Goal: Task Accomplishment & Management: Use online tool/utility

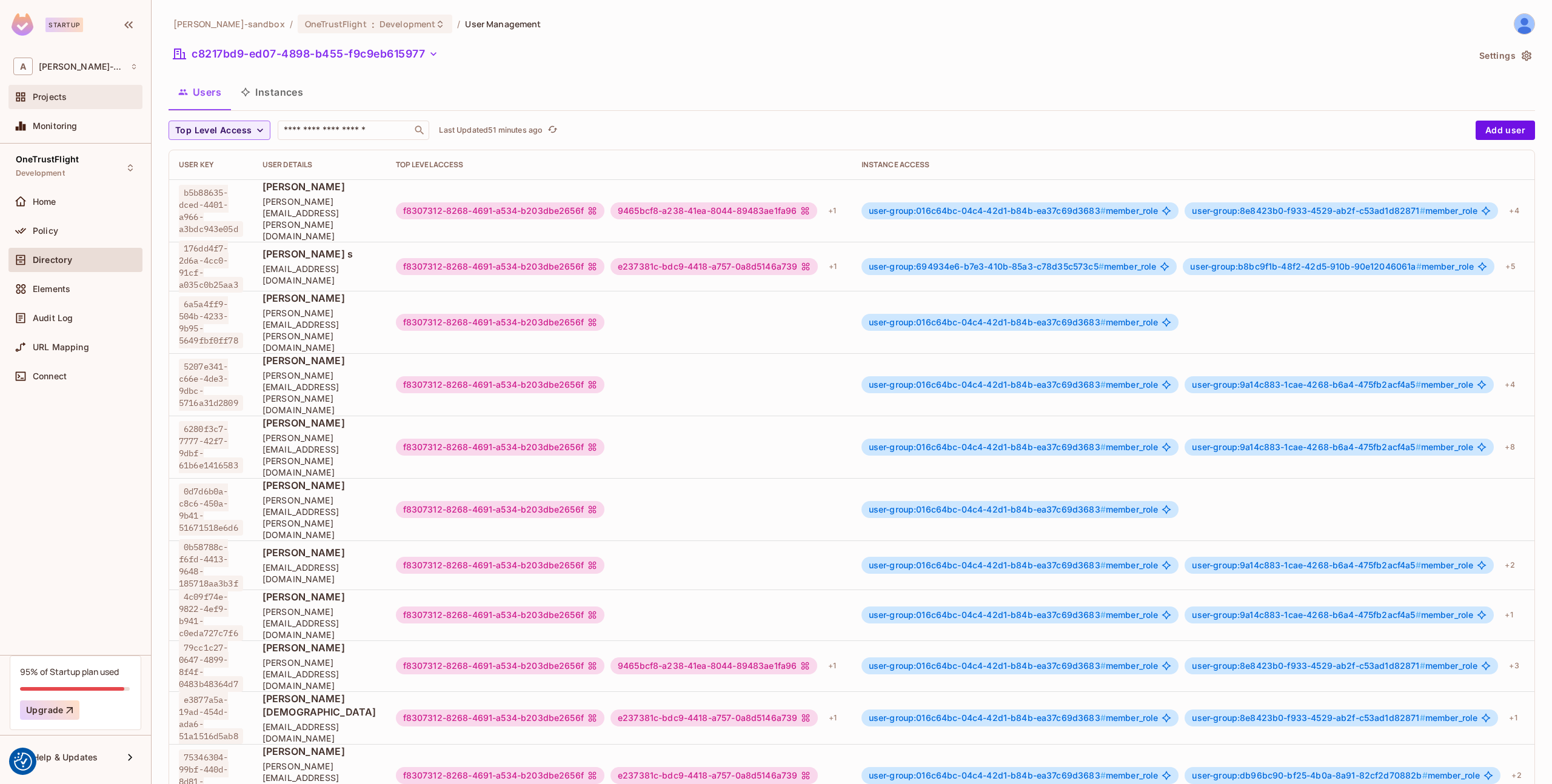
click at [58, 92] on span "Projects" at bounding box center [50, 97] width 34 height 10
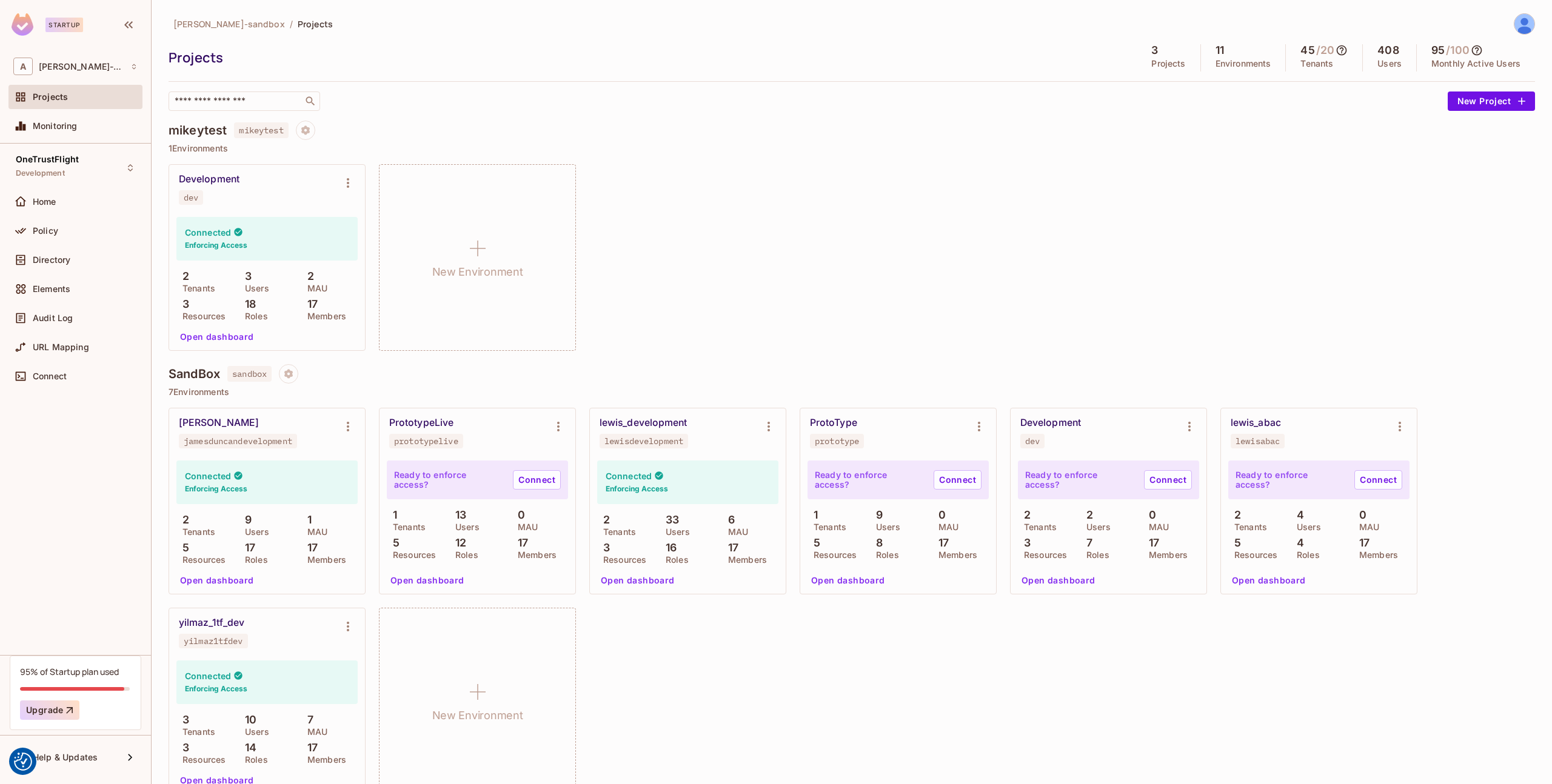
click at [215, 333] on button "Open dashboard" at bounding box center [217, 336] width 84 height 19
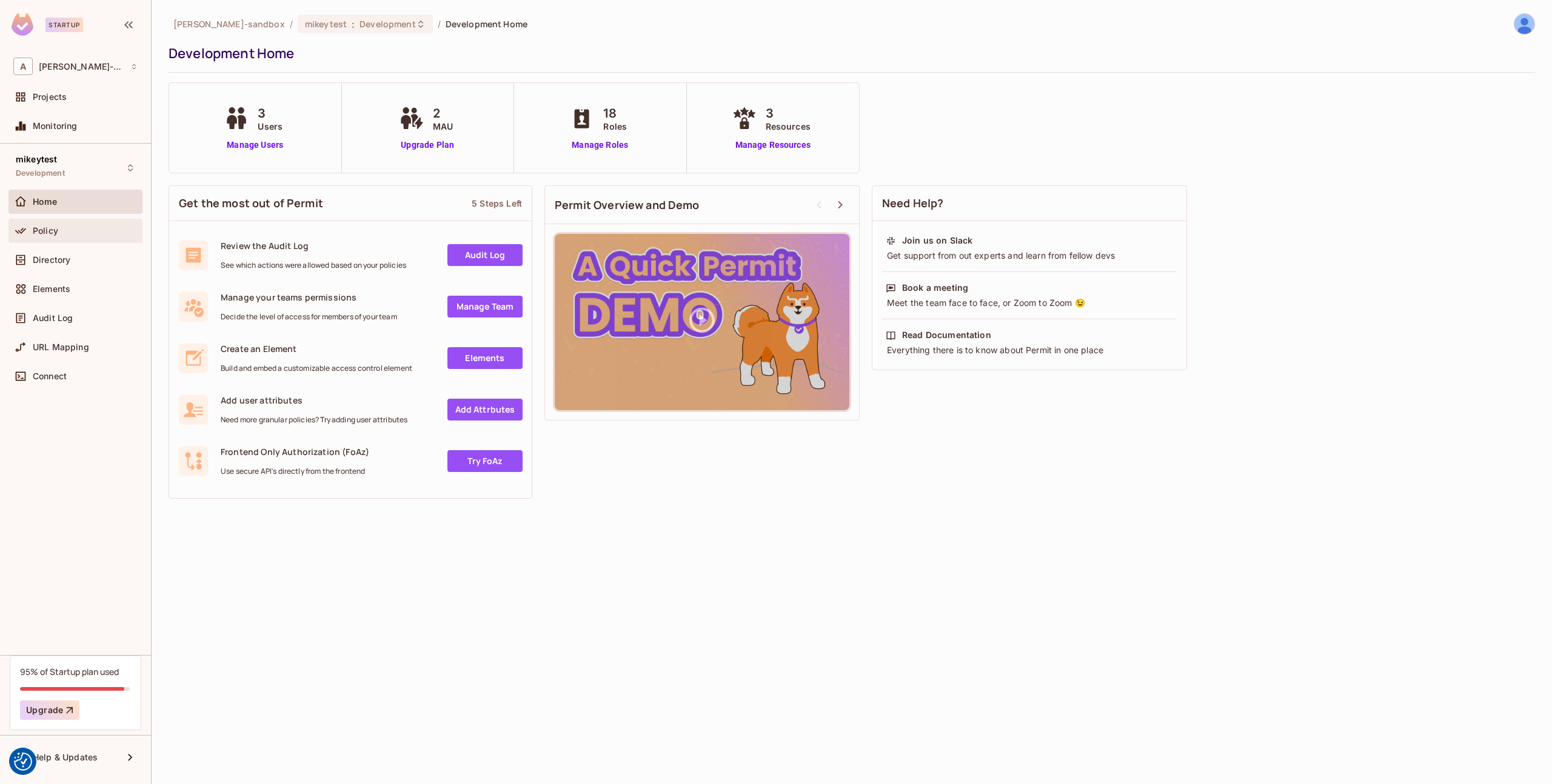
click at [31, 229] on div at bounding box center [22, 231] width 19 height 15
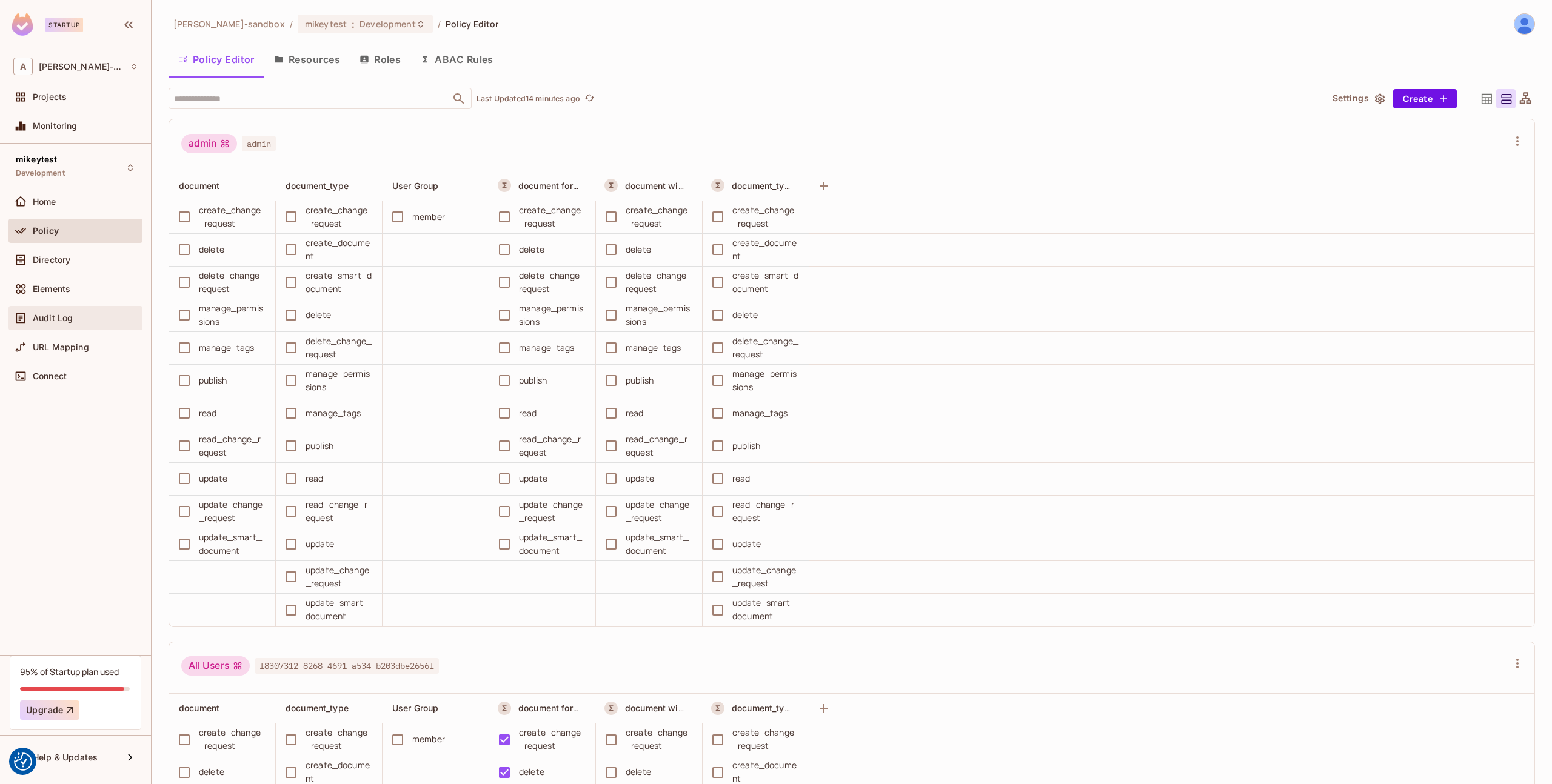
click at [62, 324] on div "Audit Log" at bounding box center [75, 318] width 124 height 15
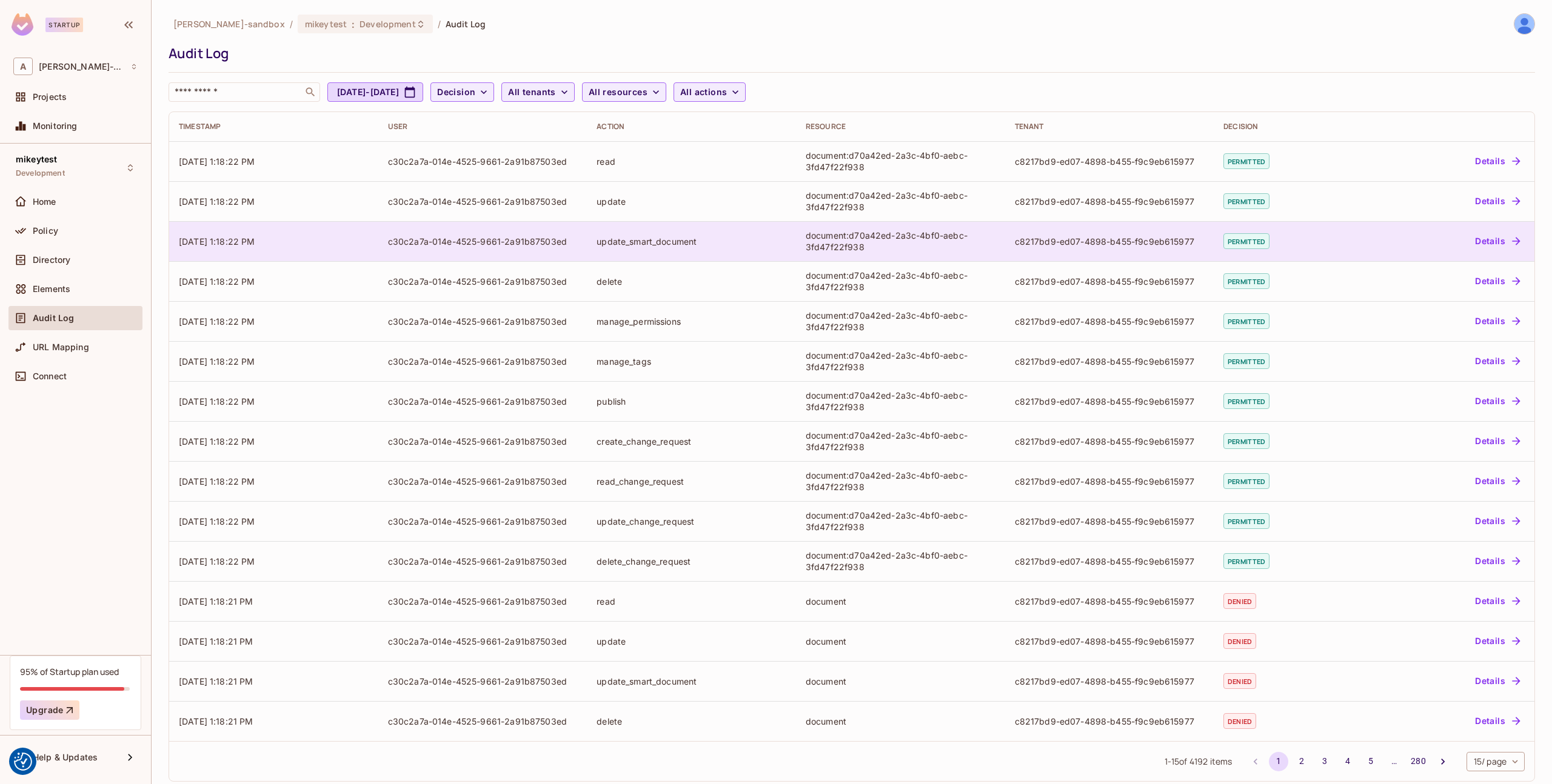
click at [1486, 241] on button "Details" at bounding box center [1497, 241] width 54 height 19
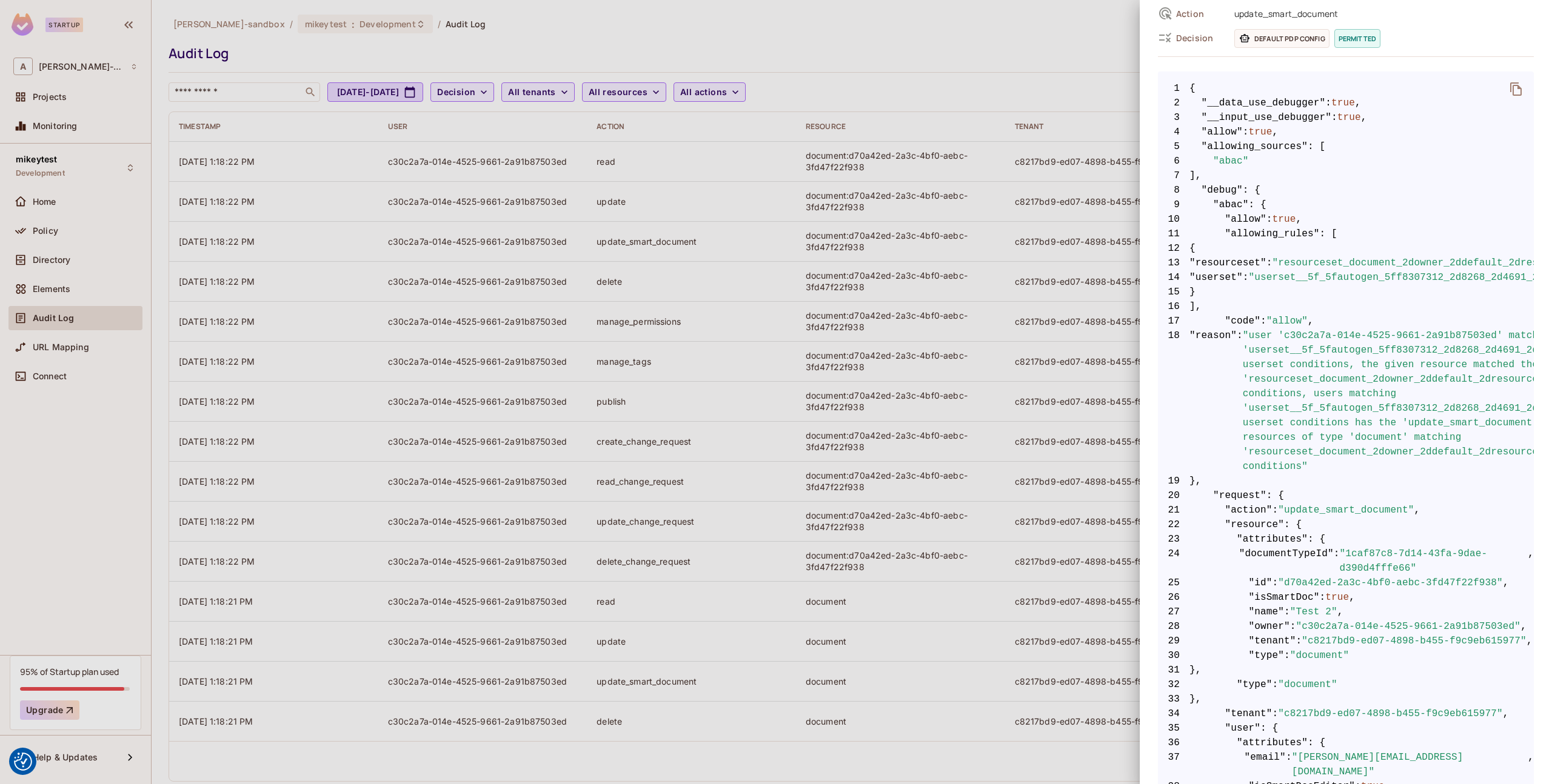
click at [68, 238] on div at bounding box center [776, 392] width 1552 height 784
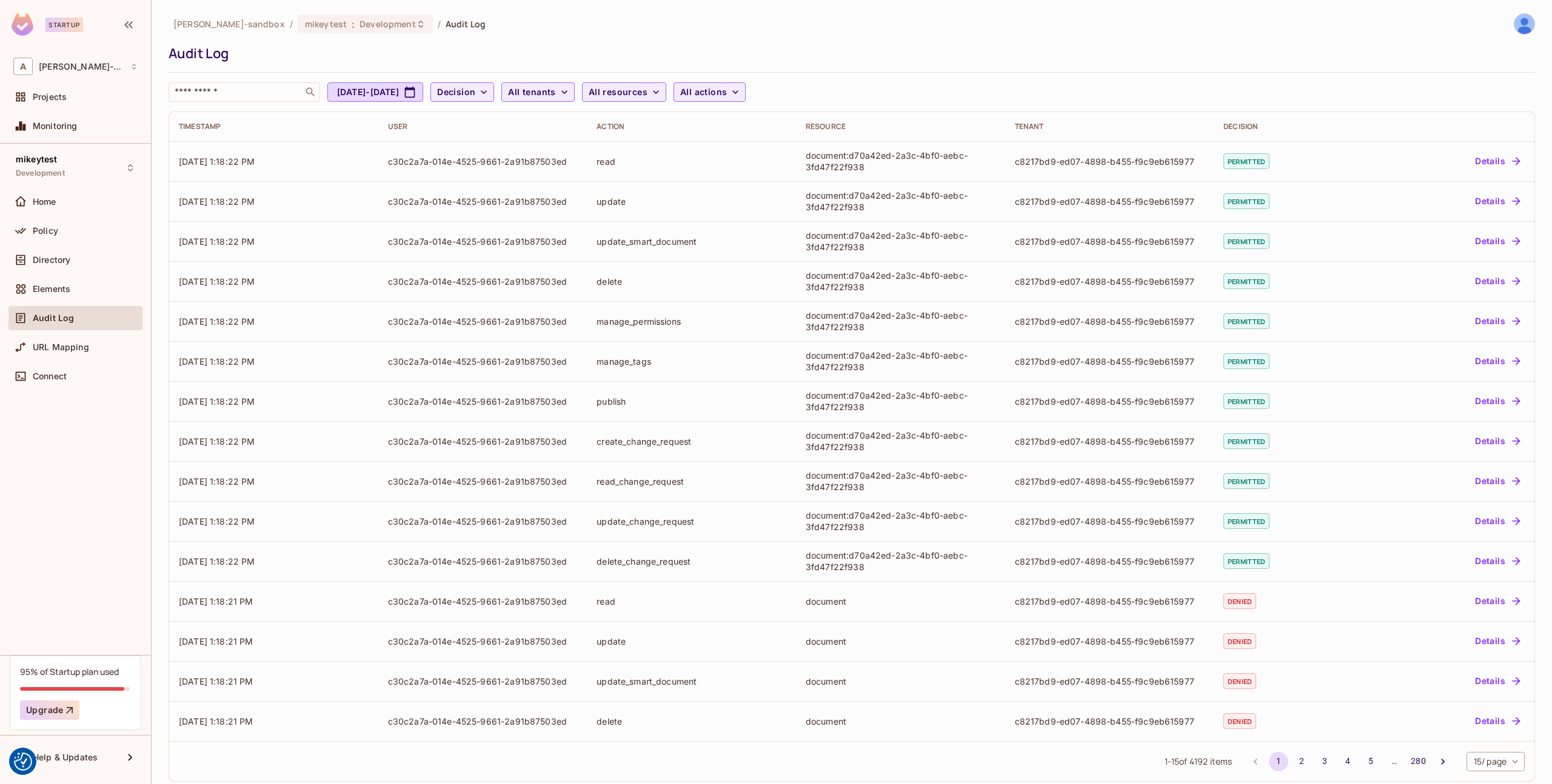
click at [33, 228] on span "Policy" at bounding box center [45, 231] width 25 height 10
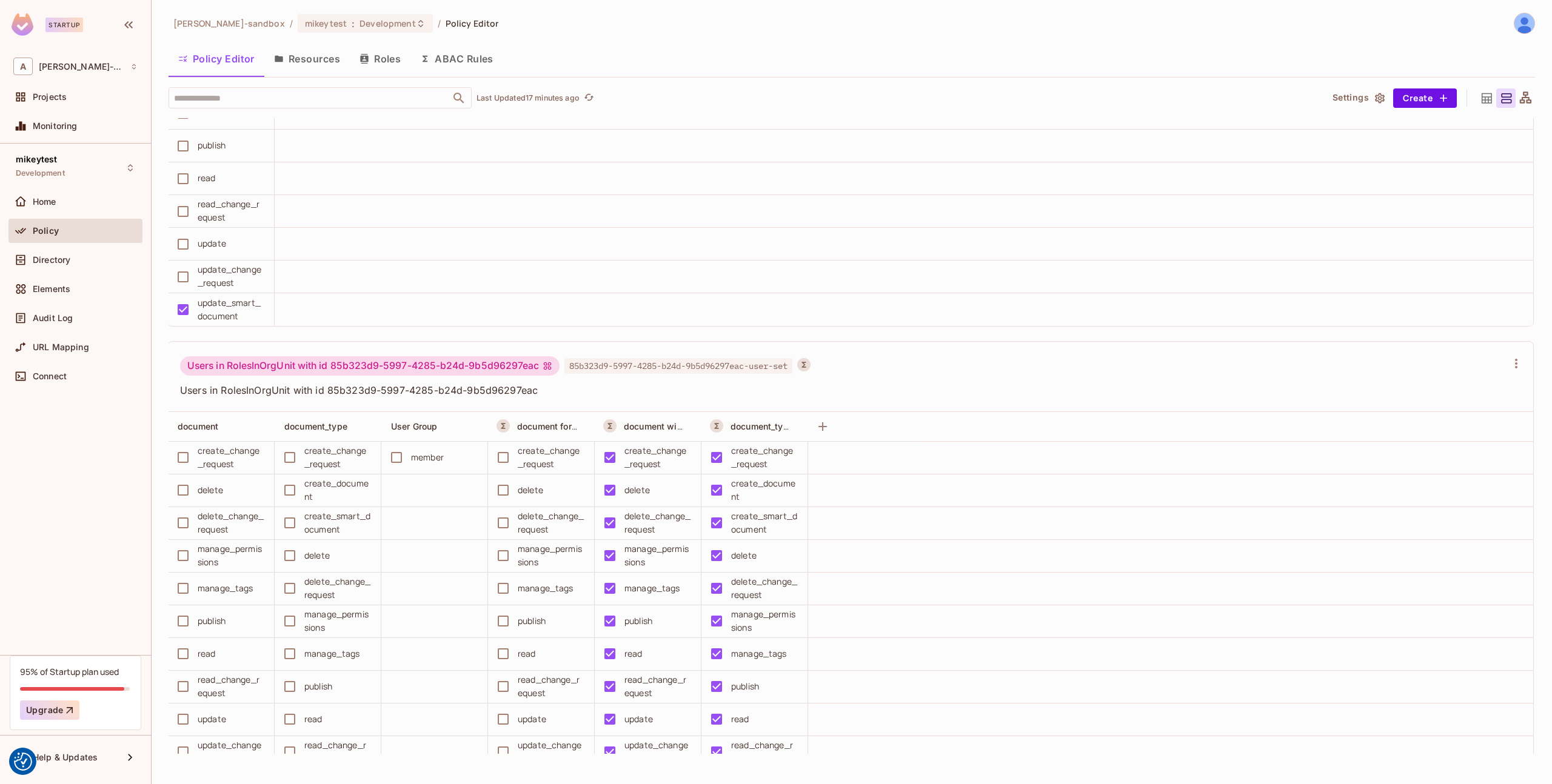
scroll to position [4241, 0]
